Goal: Feedback & Contribution: Submit feedback/report problem

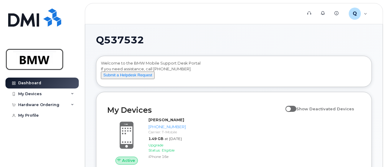
click at [33, 54] on img at bounding box center [34, 60] width 47 height 18
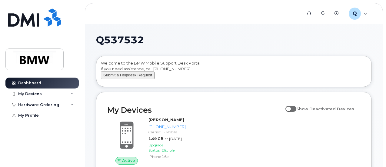
click at [121, 79] on button "Submit a Helpdesk Request" at bounding box center [128, 76] width 54 height 8
click at [365, 14] on div "Q Q537532 Employee" at bounding box center [358, 14] width 27 height 12
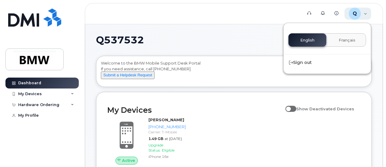
click at [365, 14] on div "Q Q537532 Employee" at bounding box center [358, 14] width 27 height 12
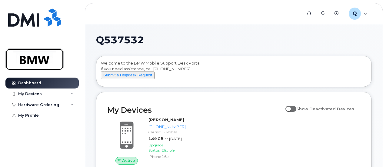
click at [40, 61] on img at bounding box center [34, 60] width 47 height 18
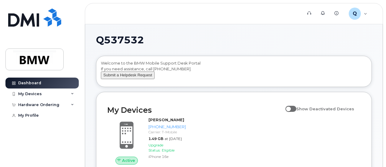
click at [139, 79] on button "Submit a Helpdesk Request" at bounding box center [128, 76] width 54 height 8
